Goal: Task Accomplishment & Management: Complete application form

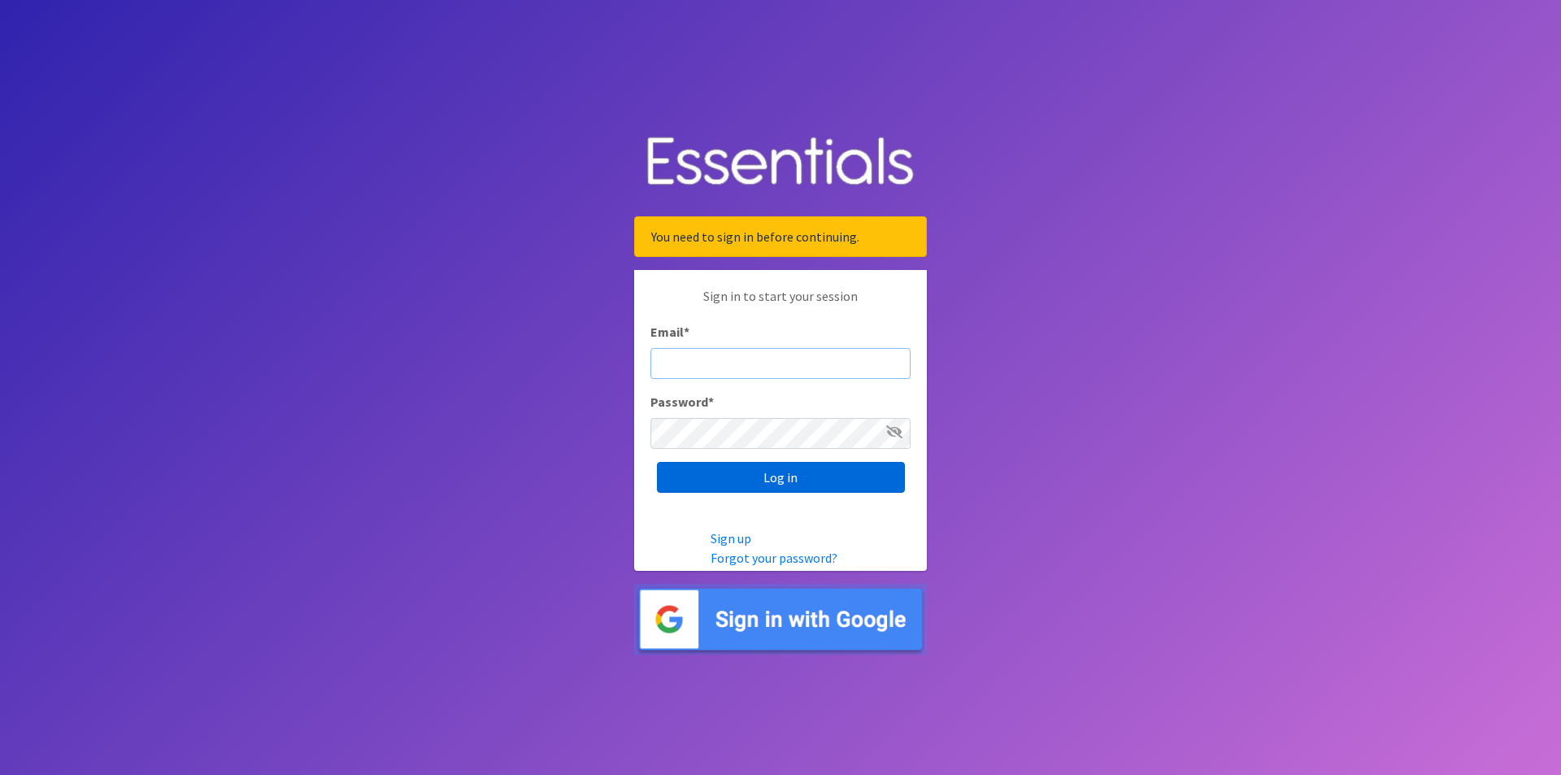
type input "[EMAIL_ADDRESS][DOMAIN_NAME]"
click at [743, 480] on input "Log in" at bounding box center [781, 477] width 248 height 31
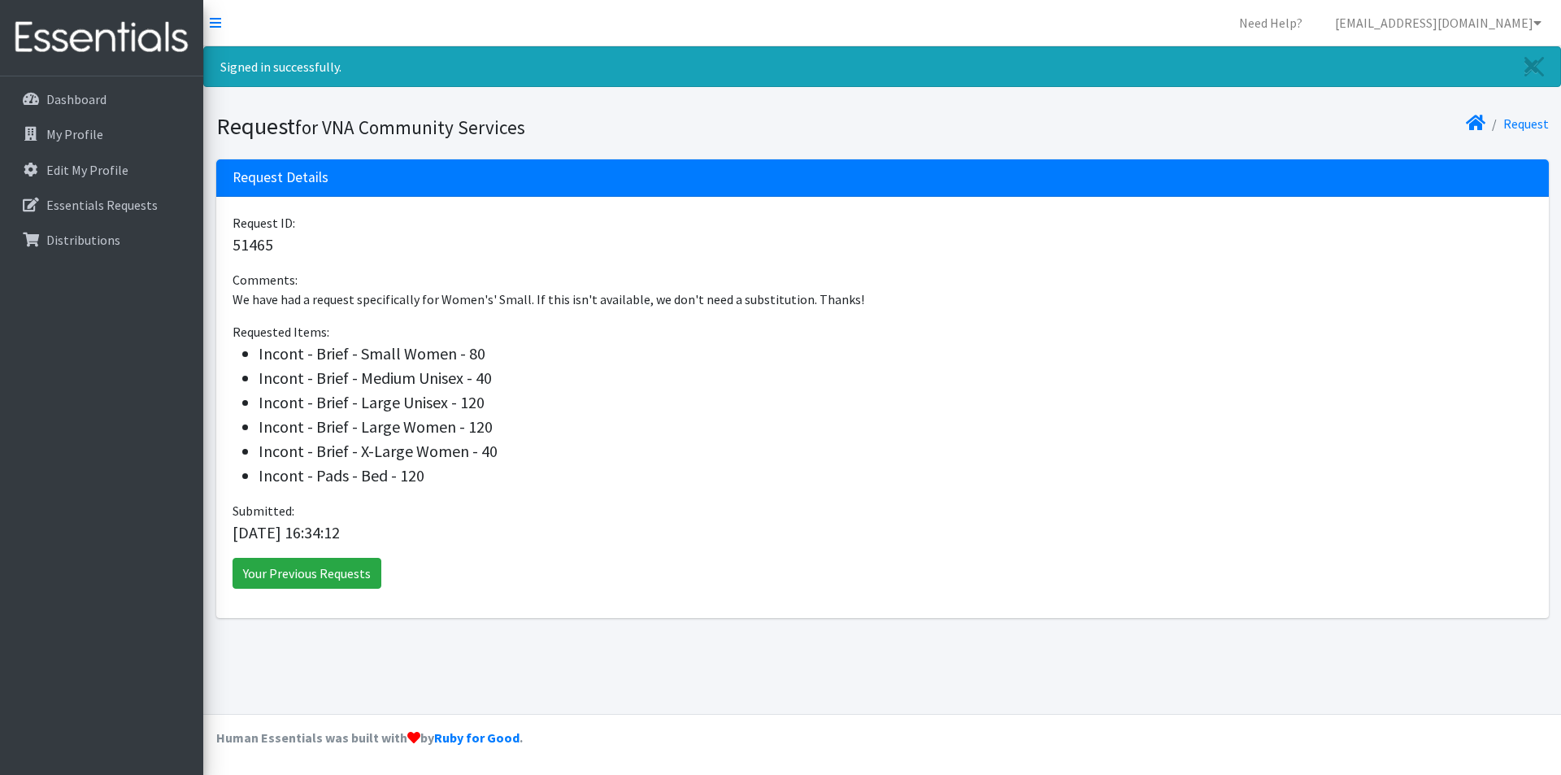
click at [104, 70] on link at bounding box center [101, 38] width 203 height 76
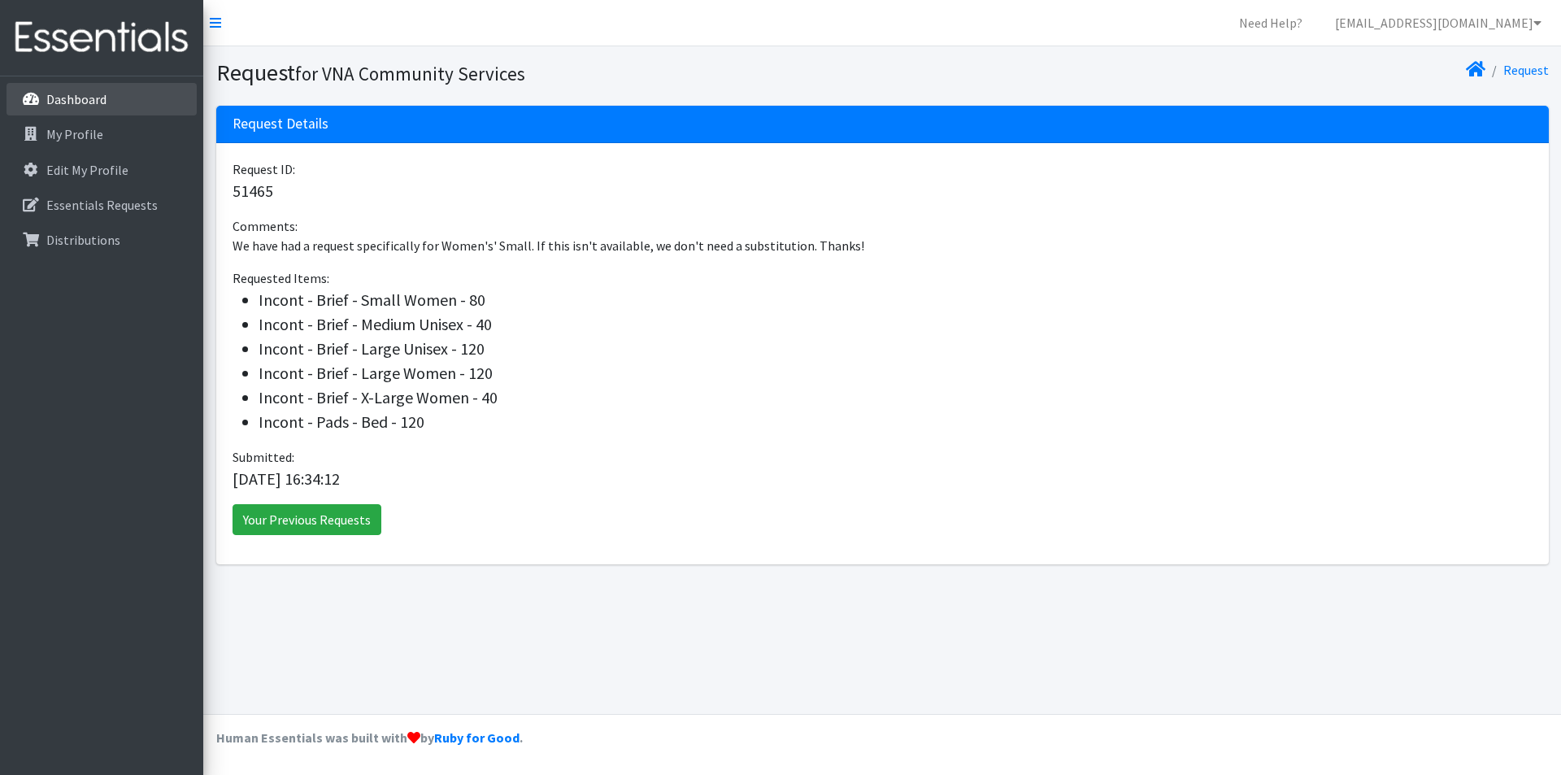
click at [70, 103] on p "Dashboard" at bounding box center [76, 99] width 60 height 16
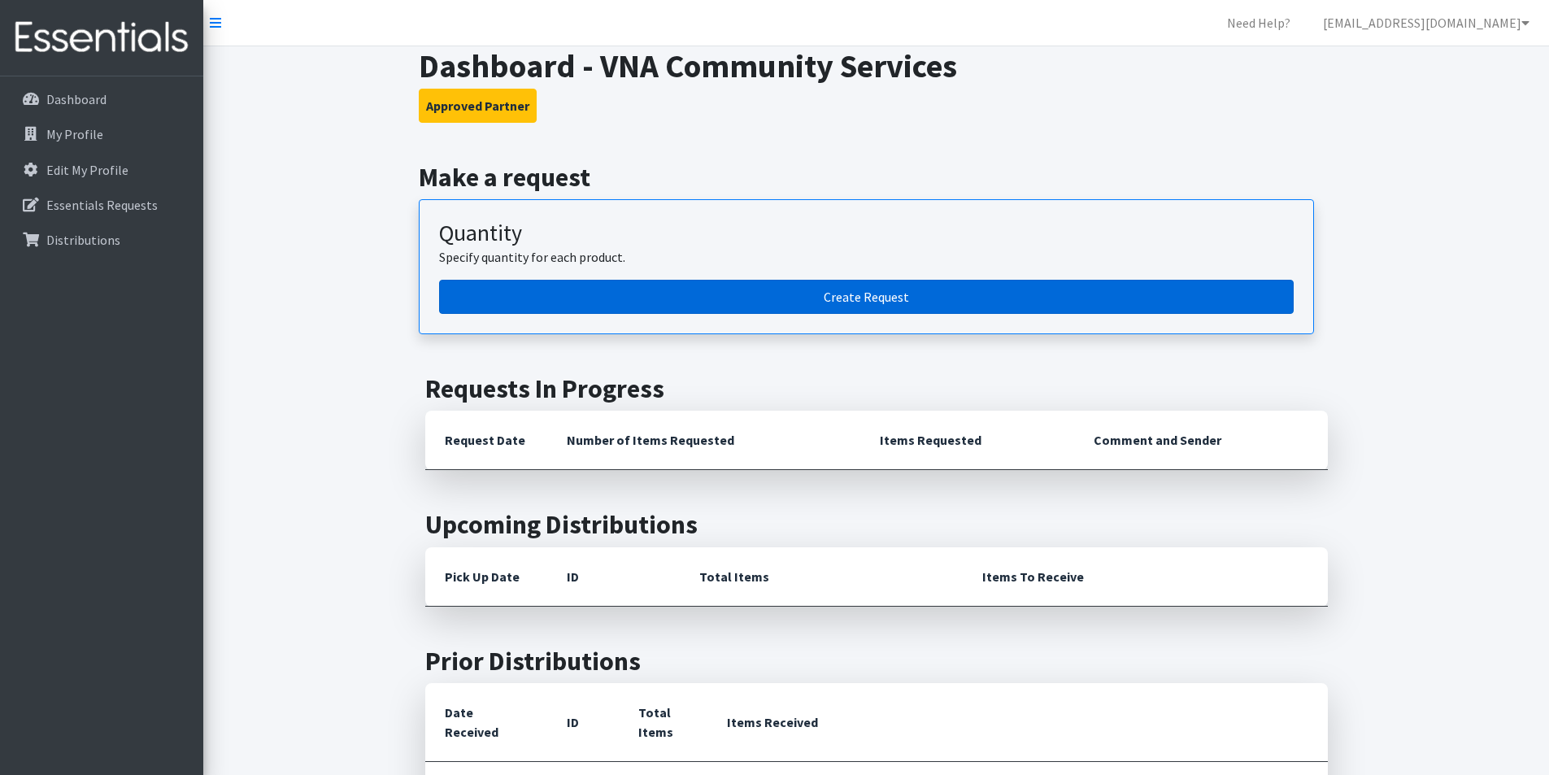
click at [798, 289] on link "Create Request" at bounding box center [866, 297] width 854 height 34
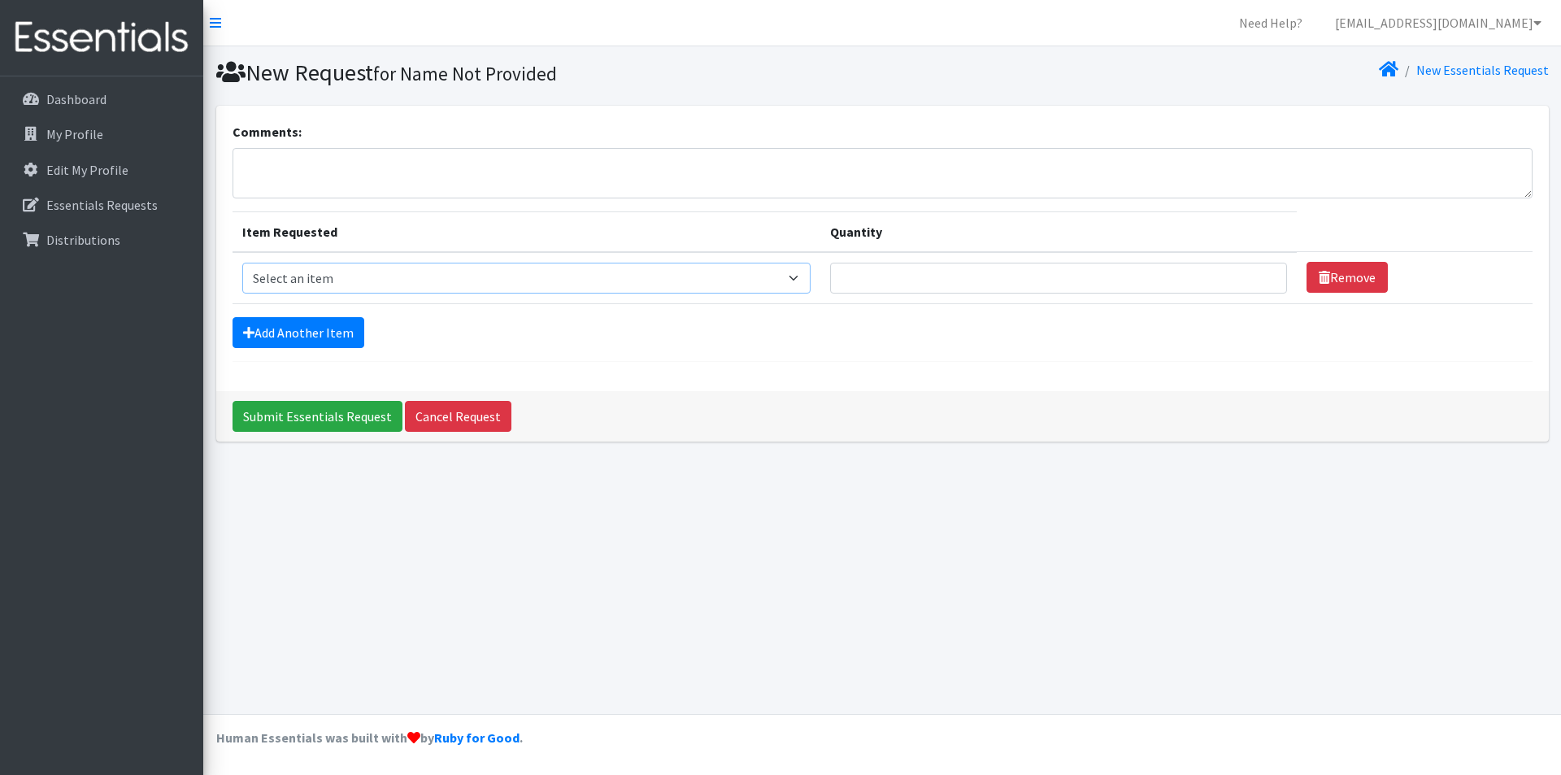
click at [279, 285] on select "Select an item Incont - Brief - 2XLarge Incont - Brief - Large Men Incont - Bri…" at bounding box center [526, 278] width 569 height 31
select select "12731"
click at [242, 263] on select "Select an item Incont - Brief - 2XLarge Incont - Brief - Large Men Incont - Bri…" at bounding box center [526, 278] width 569 height 31
click at [904, 287] on input "Quantity" at bounding box center [1058, 278] width 457 height 31
type input "80"
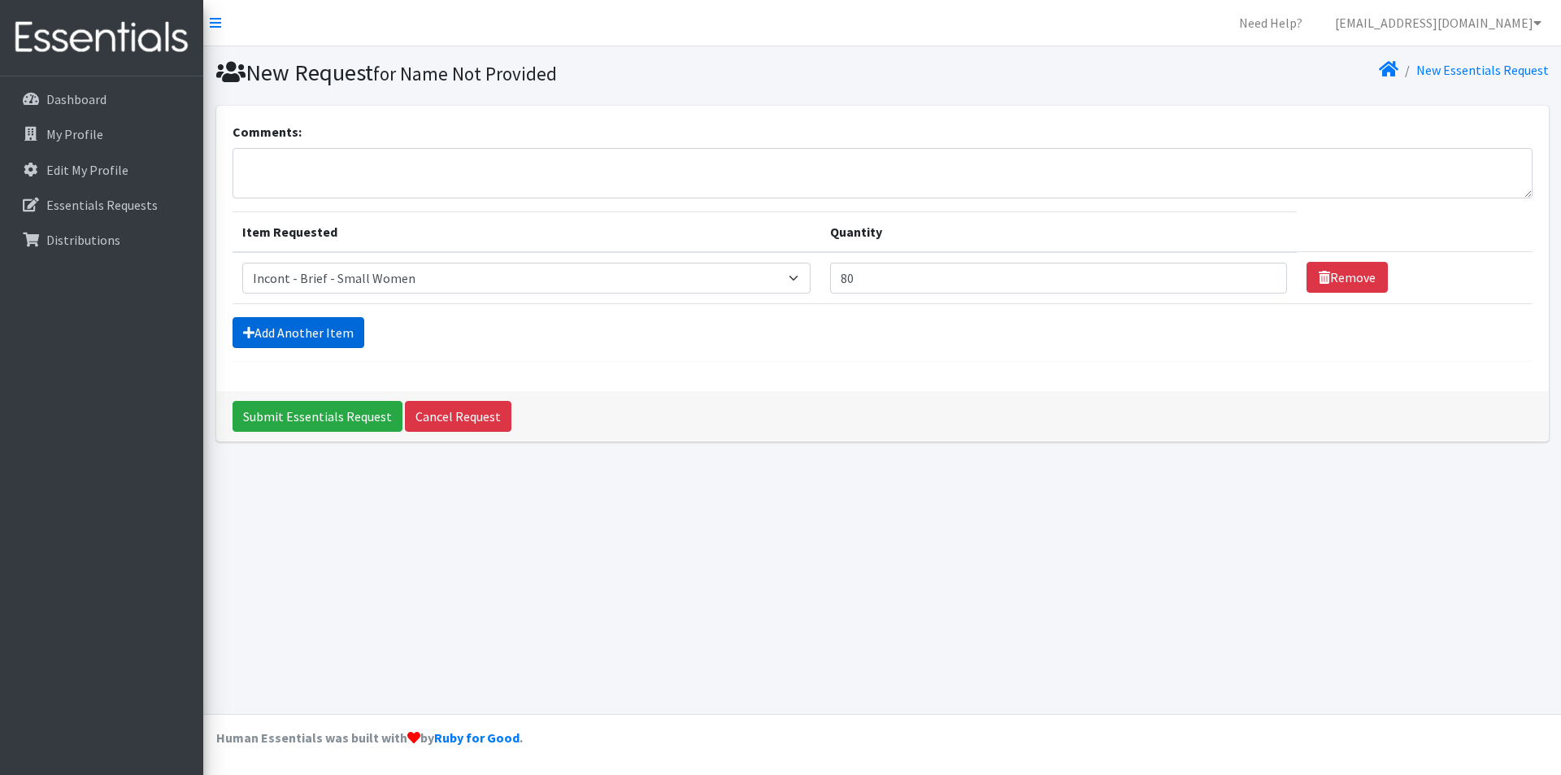
click at [332, 325] on link "Add Another Item" at bounding box center [298, 332] width 132 height 31
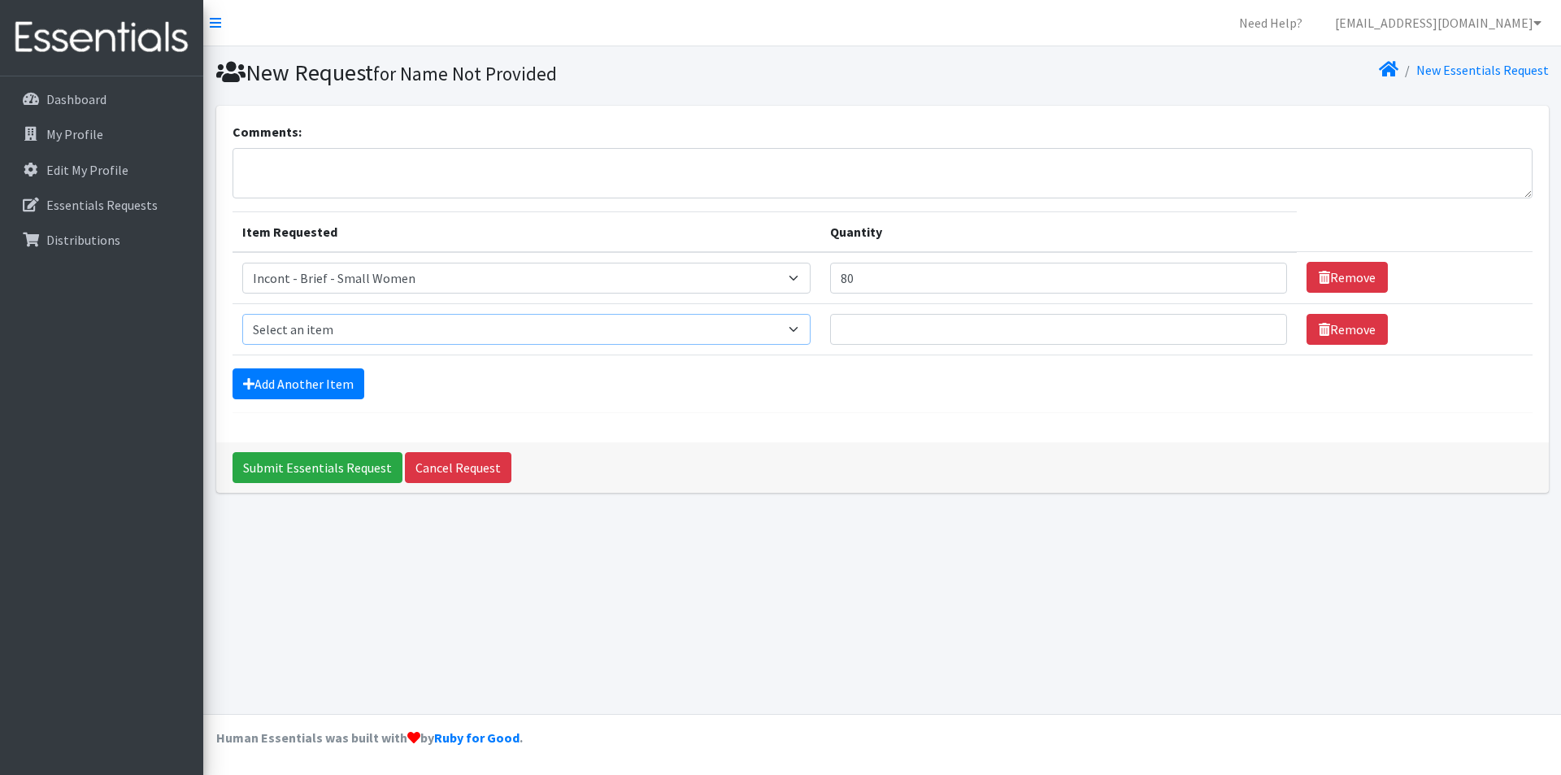
drag, startPoint x: 334, startPoint y: 324, endPoint x: 342, endPoint y: 314, distance: 13.3
click at [336, 321] on select "Select an item Incont - Brief - 2XLarge Incont - Brief - Large Men Incont - Bri…" at bounding box center [526, 329] width 569 height 31
select select "15016"
click at [242, 314] on select "Select an item Incont - Brief - 2XLarge Incont - Brief - Large Men Incont - Bri…" at bounding box center [526, 329] width 569 height 31
click at [901, 334] on input "Quantity" at bounding box center [1058, 329] width 457 height 31
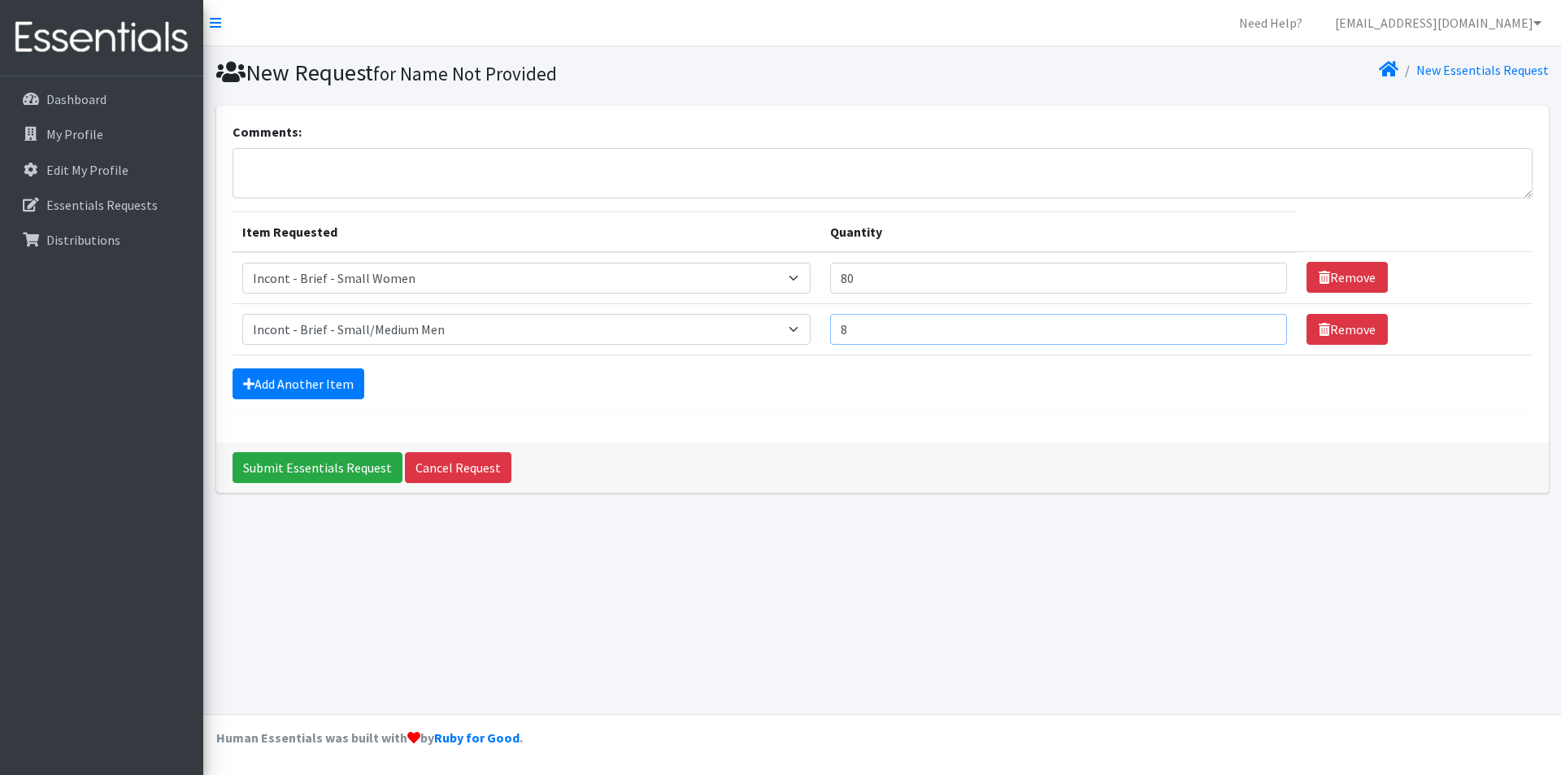
type input "80"
click at [319, 389] on link "Add Another Item" at bounding box center [298, 383] width 132 height 31
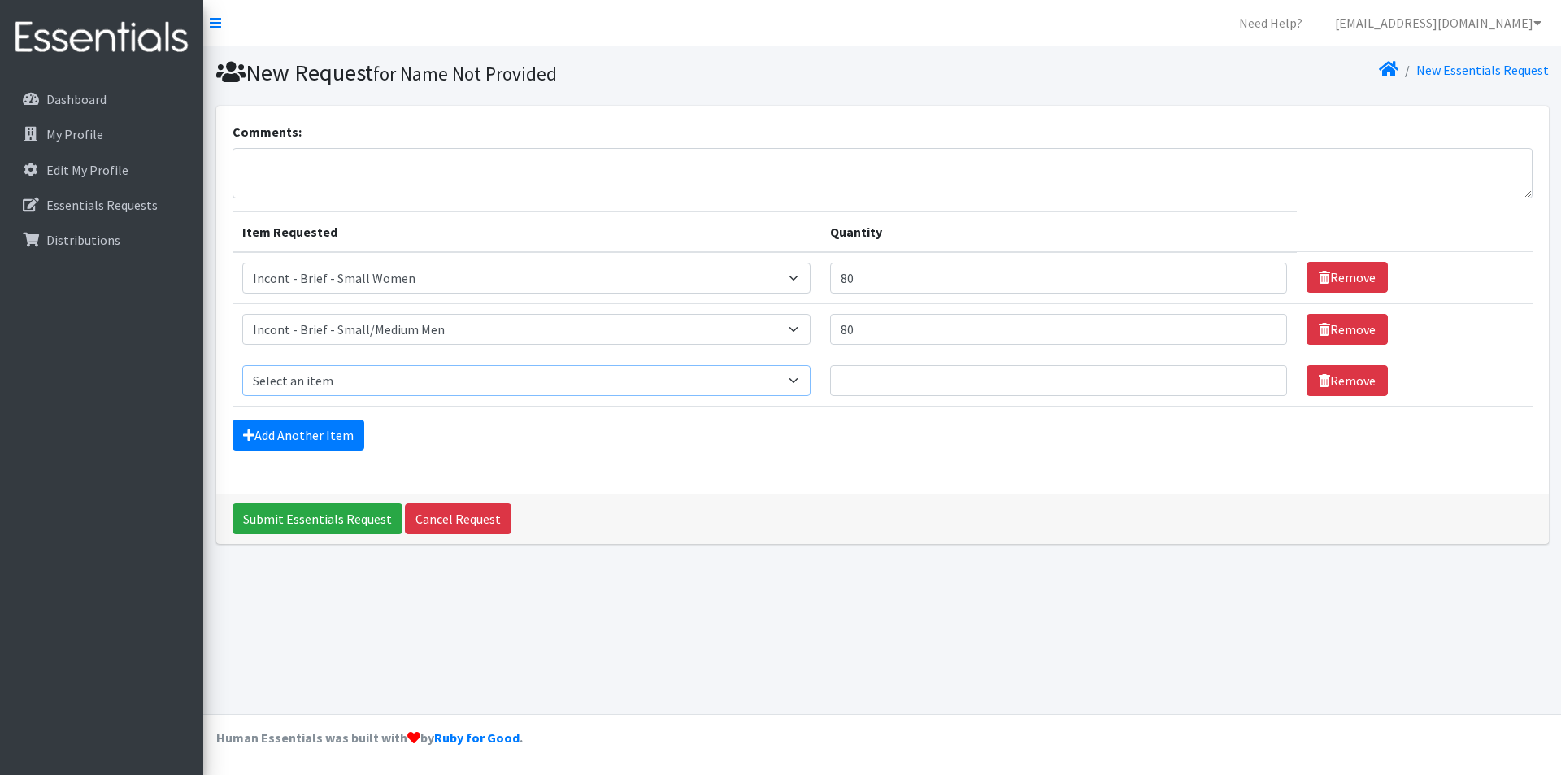
click at [304, 384] on select "Select an item Incont - Brief - 2XLarge Incont - Brief - Large Men Incont - Bri…" at bounding box center [526, 380] width 569 height 31
select select "15014"
click at [242, 365] on select "Select an item Incont - Brief - 2XLarge Incont - Brief - Large Men Incont - Bri…" at bounding box center [526, 380] width 569 height 31
click at [919, 393] on input "Quantity" at bounding box center [1058, 380] width 457 height 31
type input "80"
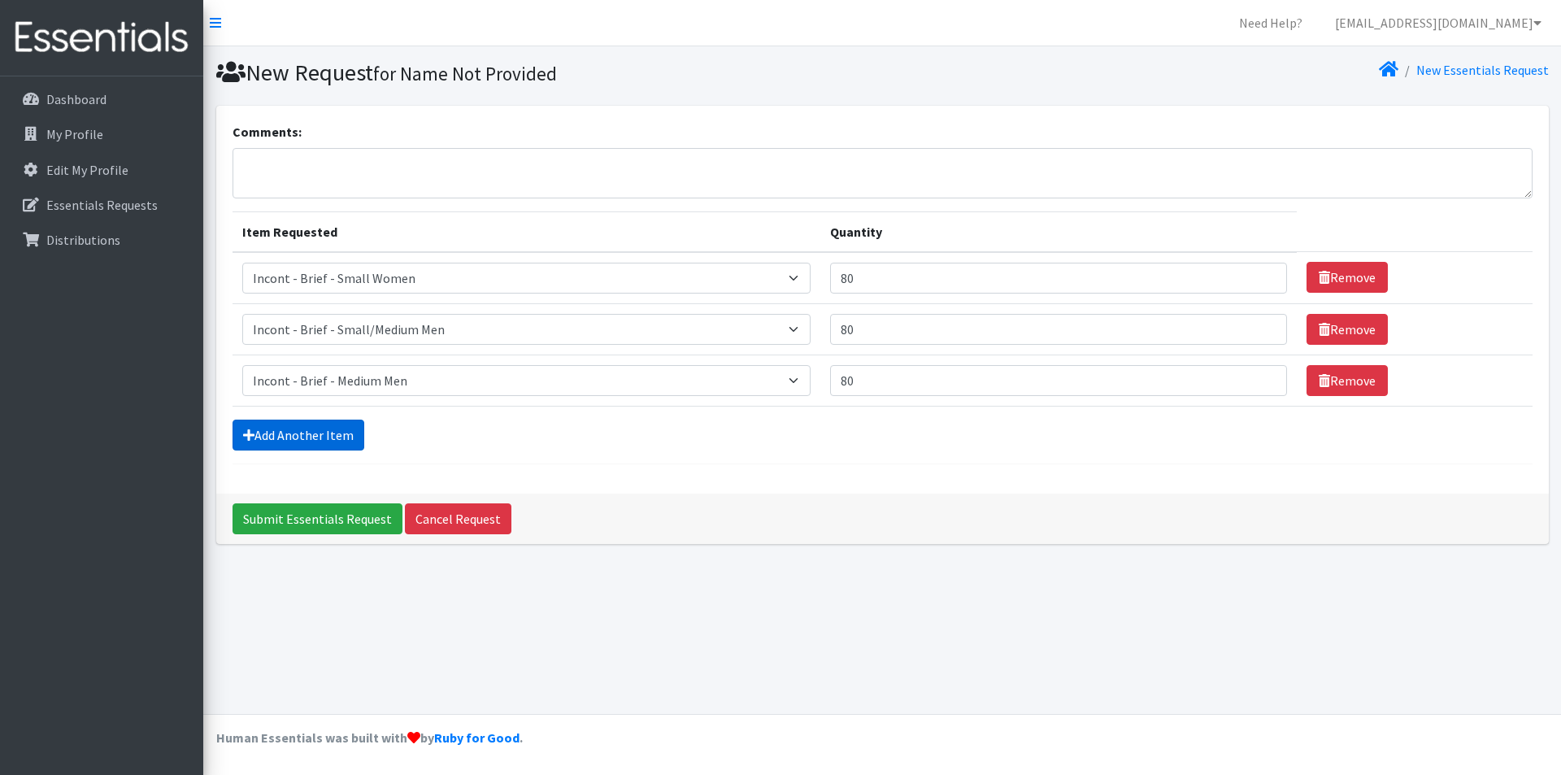
click at [248, 445] on link "Add Another Item" at bounding box center [298, 434] width 132 height 31
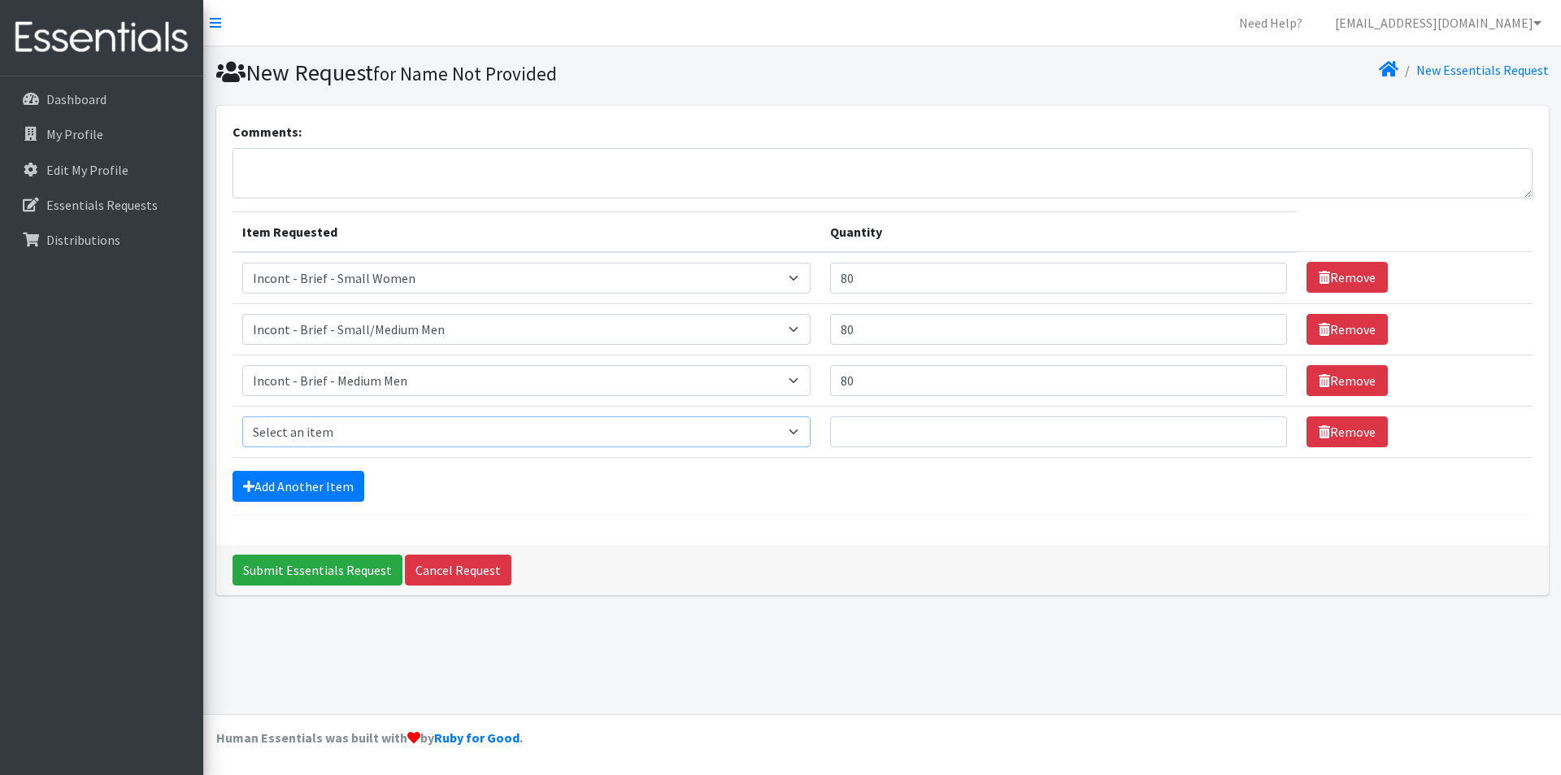
click at [284, 424] on select "Select an item Incont - Brief - 2XLarge Incont - Brief - Large Men Incont - Bri…" at bounding box center [526, 431] width 569 height 31
select select "15018"
click at [242, 416] on select "Select an item Incont - Brief - 2XLarge Incont - Brief - Large Men Incont - Bri…" at bounding box center [526, 431] width 569 height 31
click at [867, 425] on input "Quantity" at bounding box center [1058, 431] width 457 height 31
type input "120"
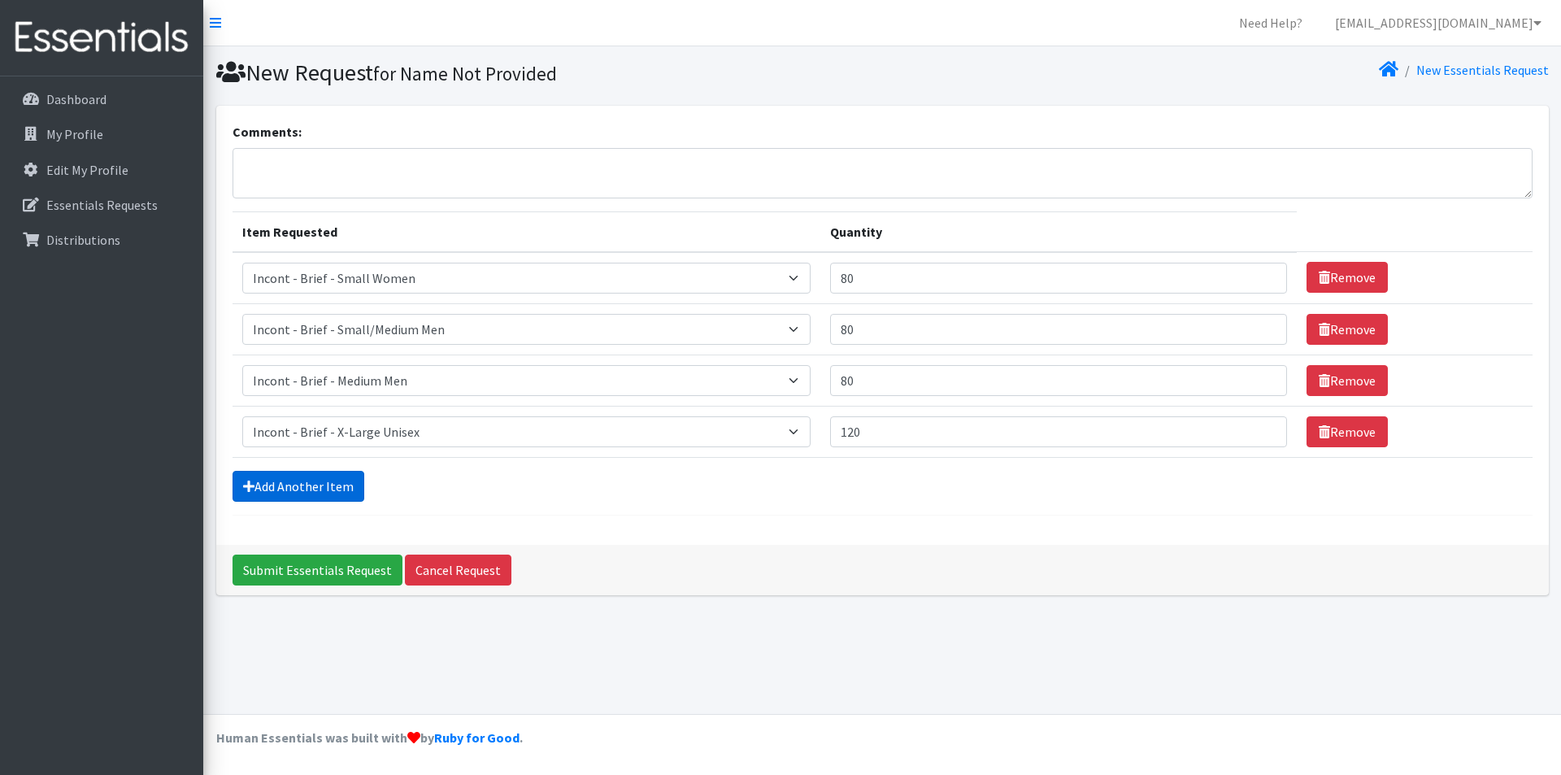
click at [315, 485] on link "Add Another Item" at bounding box center [298, 486] width 132 height 31
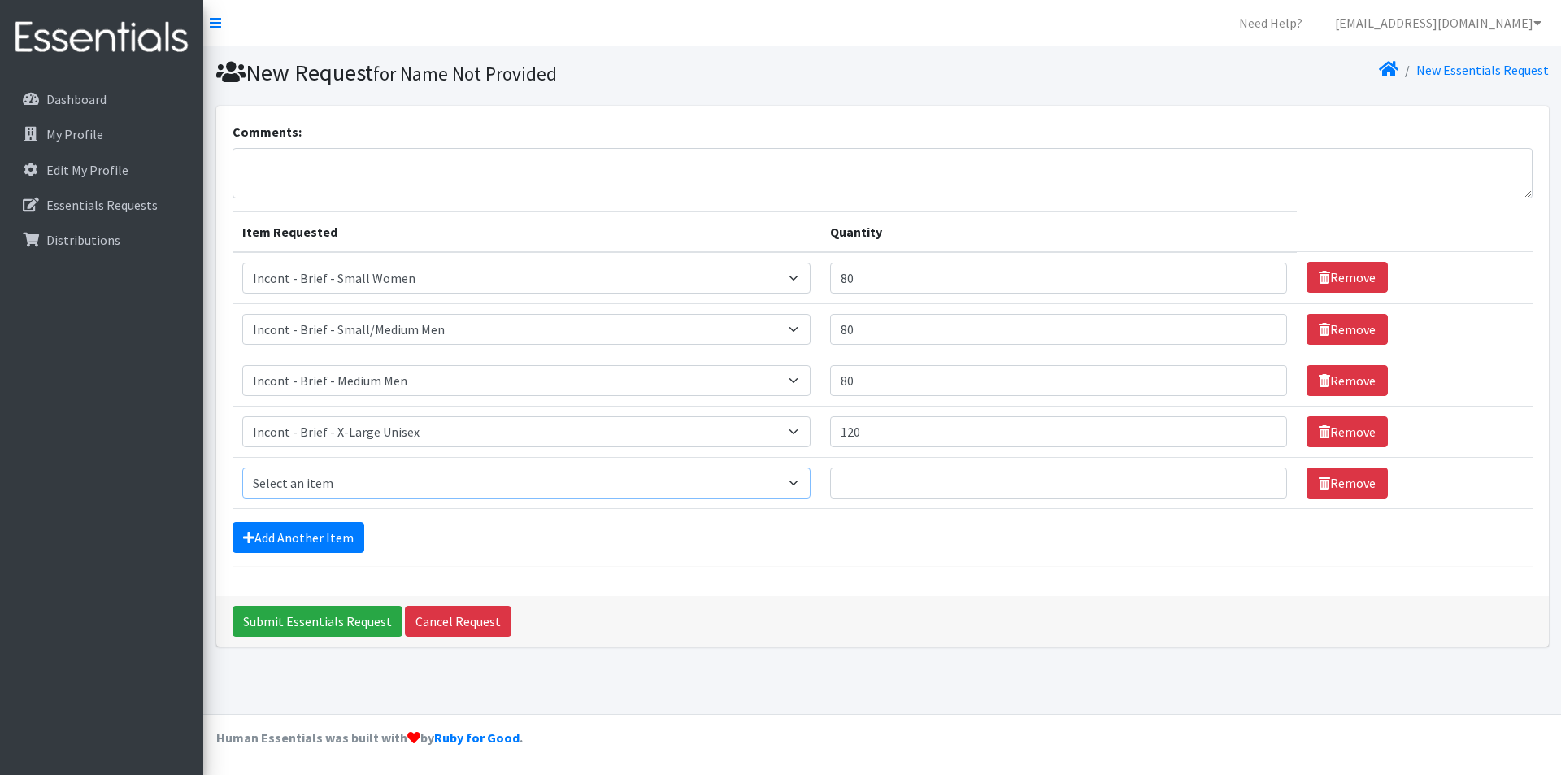
click at [314, 493] on select "Select an item Incont - Brief - 2XLarge Incont - Brief - Large Men Incont - Bri…" at bounding box center [526, 482] width 569 height 31
select select "88"
click at [242, 467] on select "Select an item Incont - Brief - 2XLarge Incont - Brief - Large Men Incont - Bri…" at bounding box center [526, 482] width 569 height 31
click at [871, 489] on input "Quantity" at bounding box center [1058, 482] width 457 height 31
type input "120"
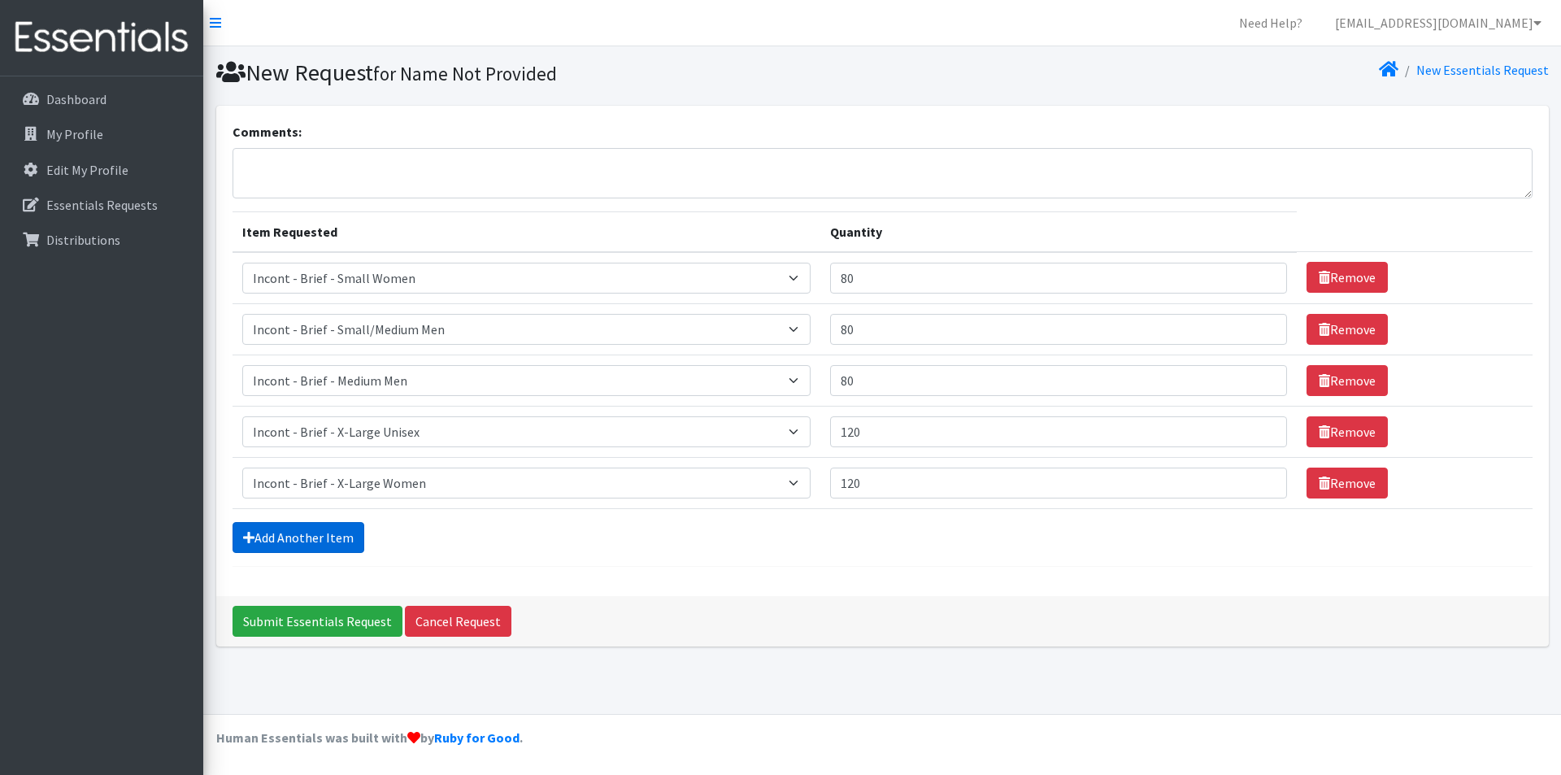
click at [274, 532] on link "Add Another Item" at bounding box center [298, 537] width 132 height 31
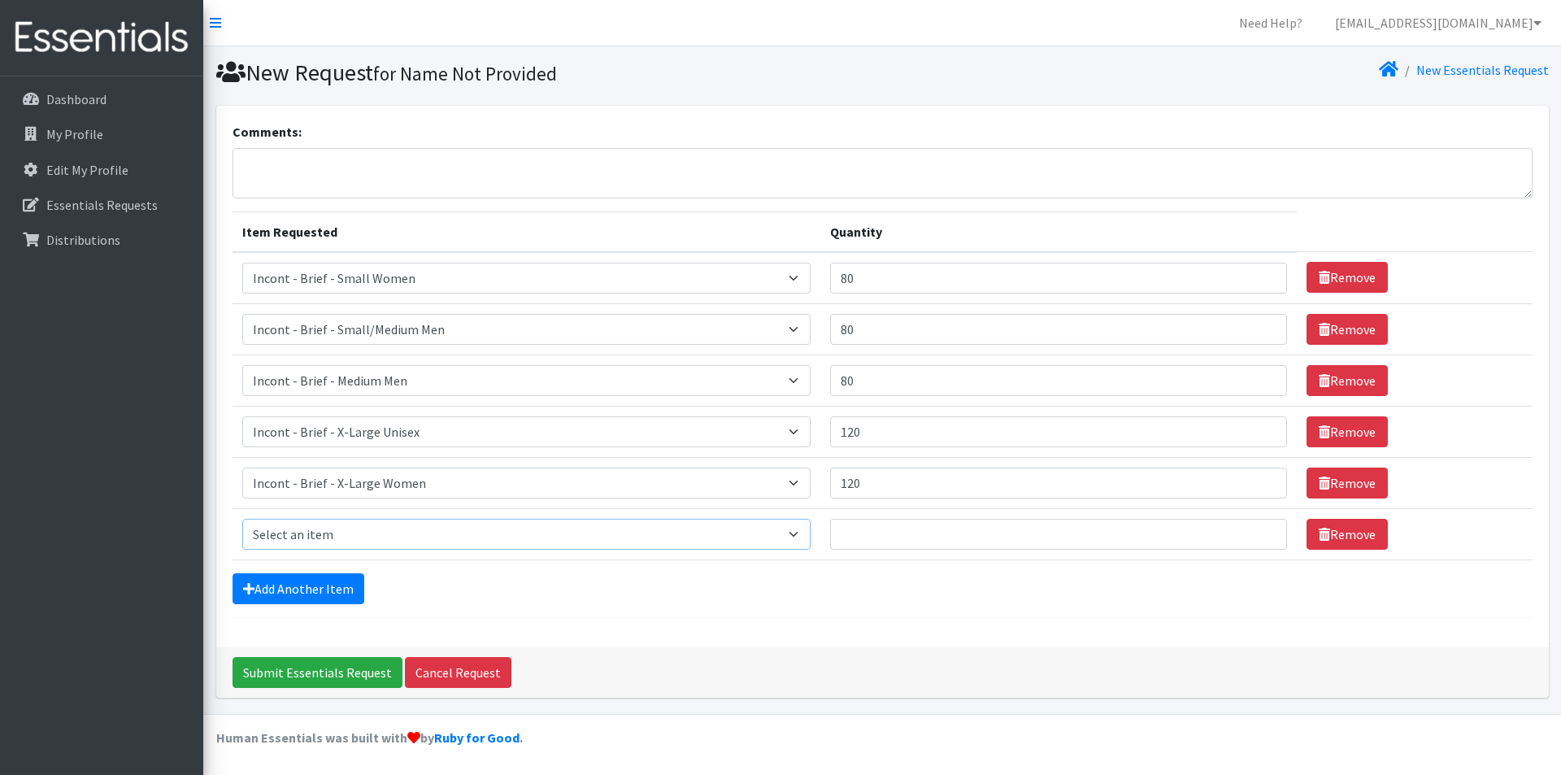
click at [275, 532] on select "Select an item Incont - Brief - 2XLarge Incont - Brief - Large Men Incont - Bri…" at bounding box center [526, 534] width 569 height 31
select select "106"
click at [242, 519] on select "Select an item Incont - Brief - 2XLarge Incont - Brief - Large Men Incont - Bri…" at bounding box center [526, 534] width 569 height 31
click at [910, 532] on input "Quantity" at bounding box center [1058, 534] width 457 height 31
click at [861, 615] on form "Comments: Item Requested Quantity Item Requested Select an item Incont - Brief …" at bounding box center [882, 370] width 1300 height 496
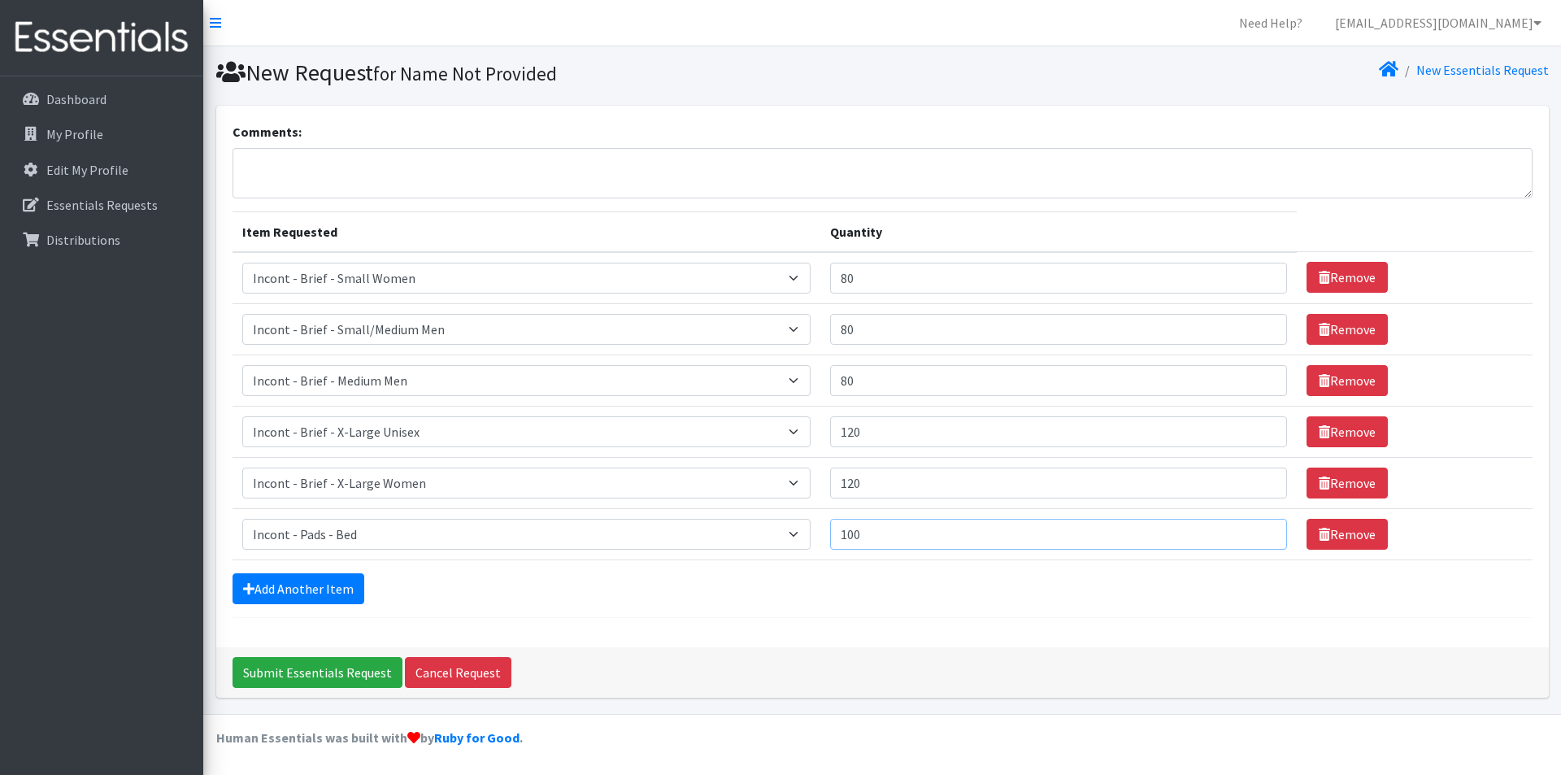
drag, startPoint x: 892, startPoint y: 548, endPoint x: 726, endPoint y: 542, distance: 165.9
click at [732, 545] on tr "Item Requested Select an item Incont - Brief - 2XLarge Incont - Brief - Large M…" at bounding box center [882, 533] width 1300 height 51
type input "120"
click at [692, 583] on div "Add Another Item" at bounding box center [882, 588] width 1300 height 31
click at [893, 445] on input "120" at bounding box center [1058, 431] width 457 height 31
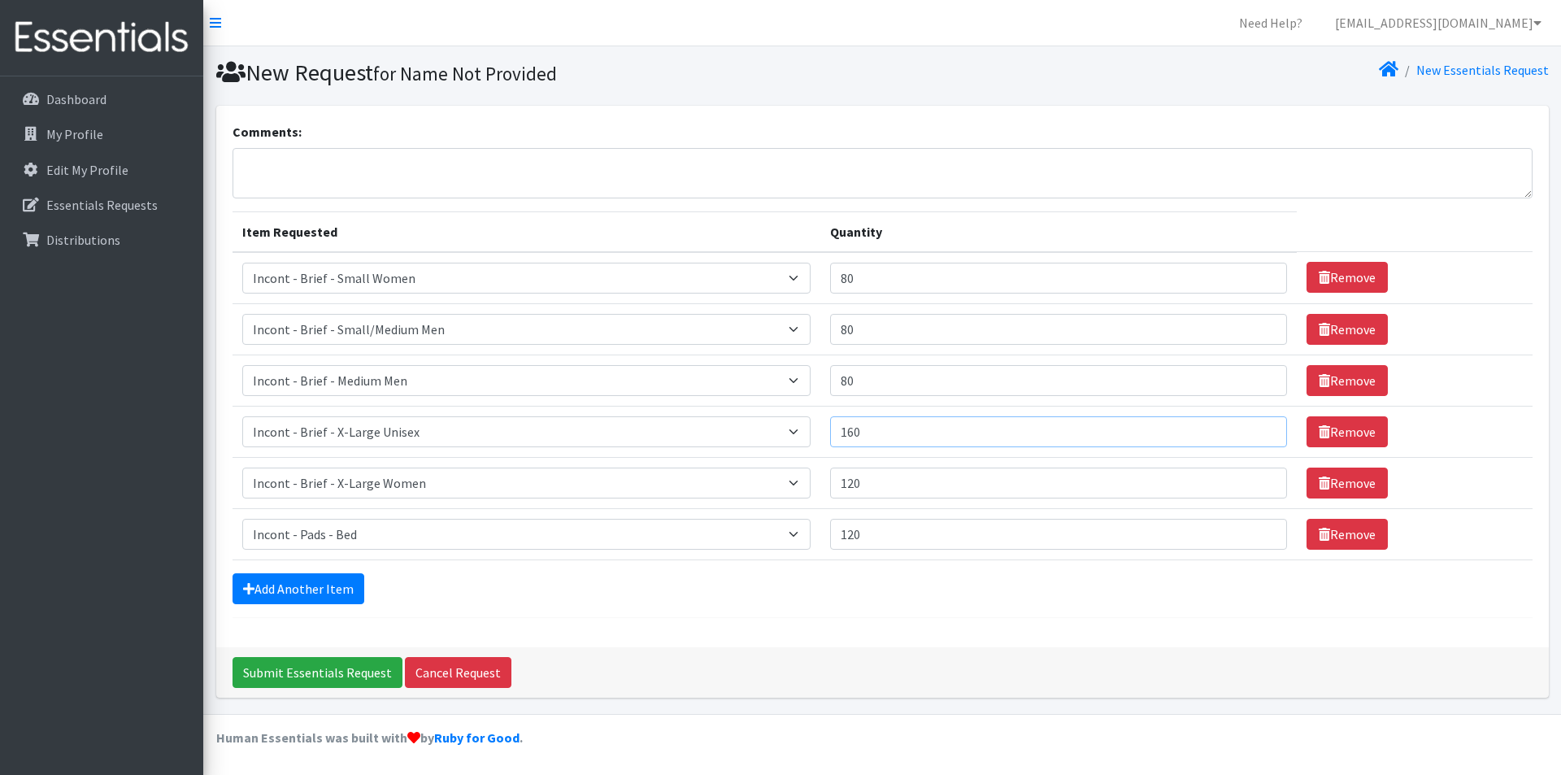
type input "160"
click at [864, 593] on div "Add Another Item" at bounding box center [882, 588] width 1300 height 31
click at [389, 161] on textarea "Comments:" at bounding box center [882, 173] width 1300 height 50
type textarea "October order for open house pick-up. Thanks!"
click at [293, 667] on input "Submit Essentials Request" at bounding box center [317, 672] width 170 height 31
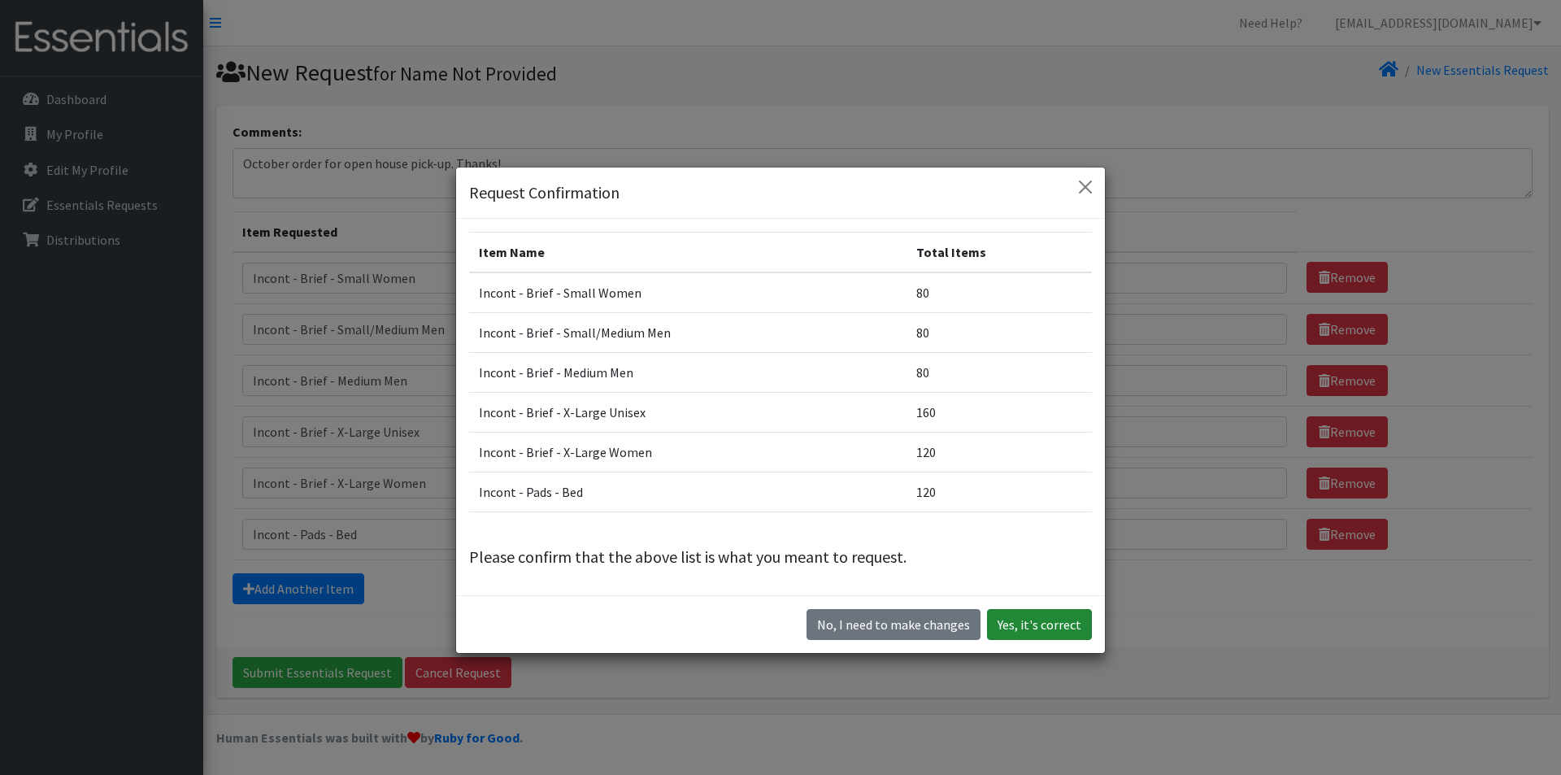
click at [1040, 630] on button "Yes, it's correct" at bounding box center [1039, 624] width 105 height 31
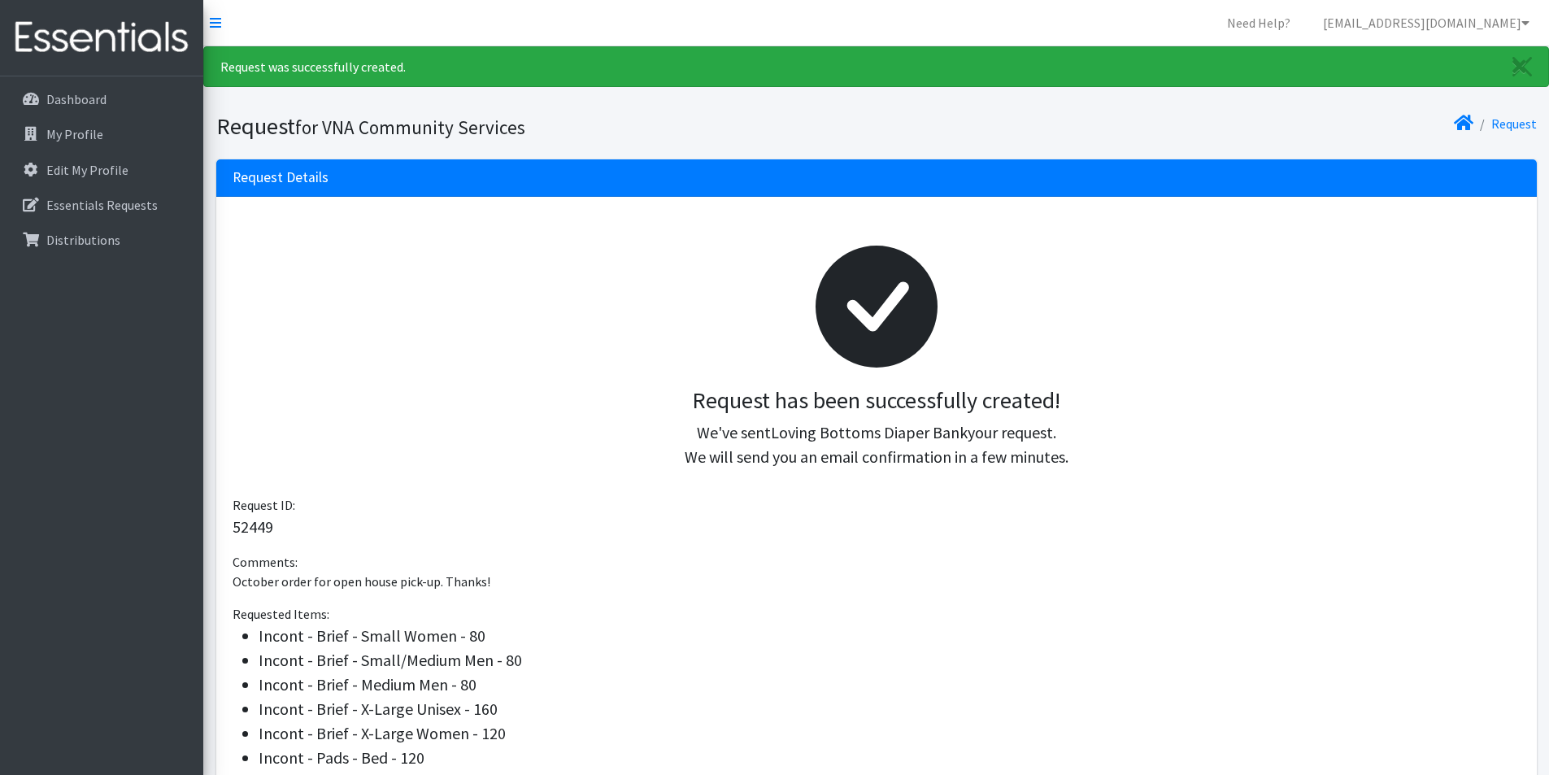
click at [56, 463] on div "Dashboard My Profile Edit My Profile Essentials Requests Distributions" at bounding box center [101, 440] width 203 height 728
